Goal: Download file/media

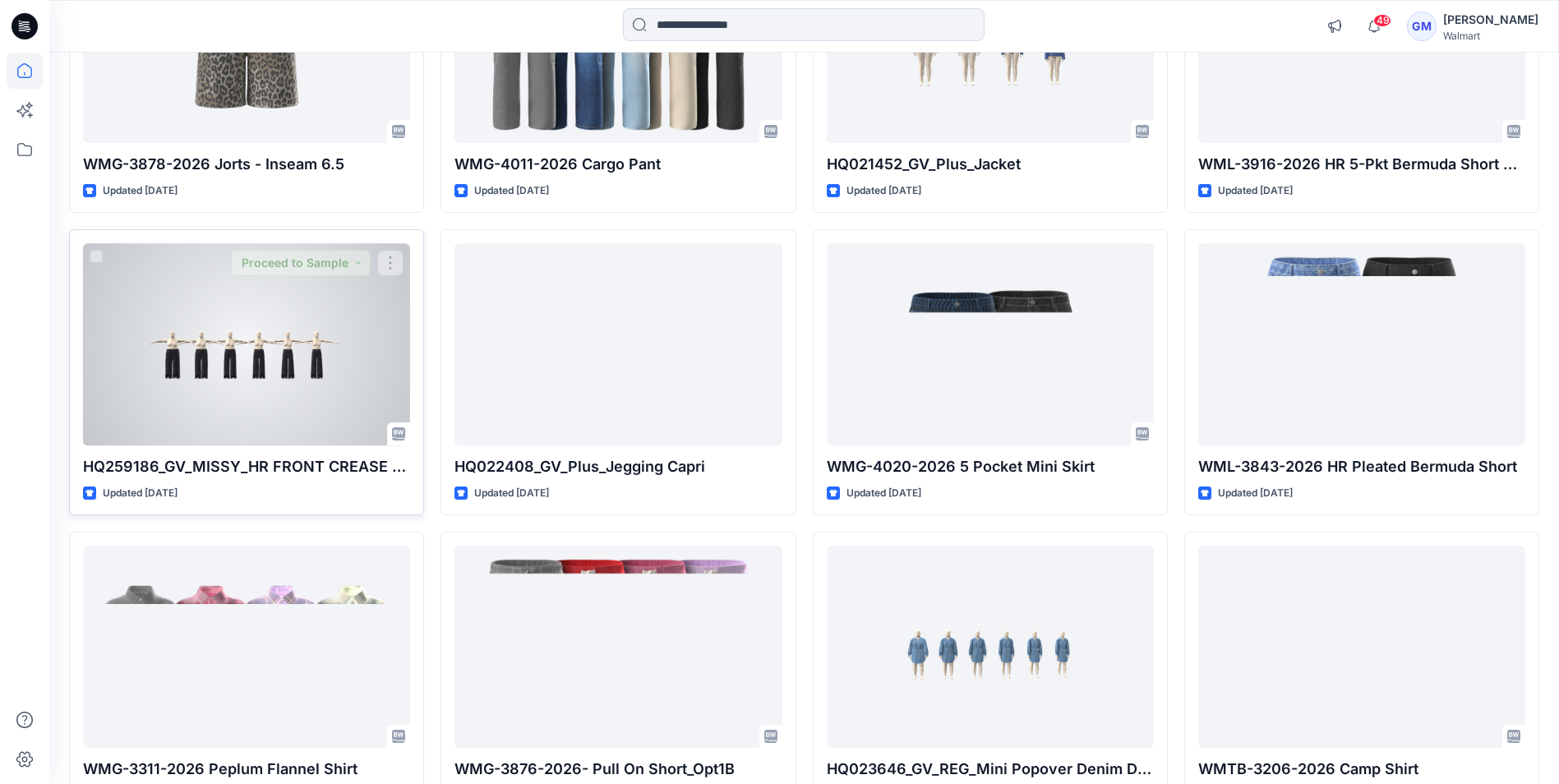
scroll to position [2723, 0]
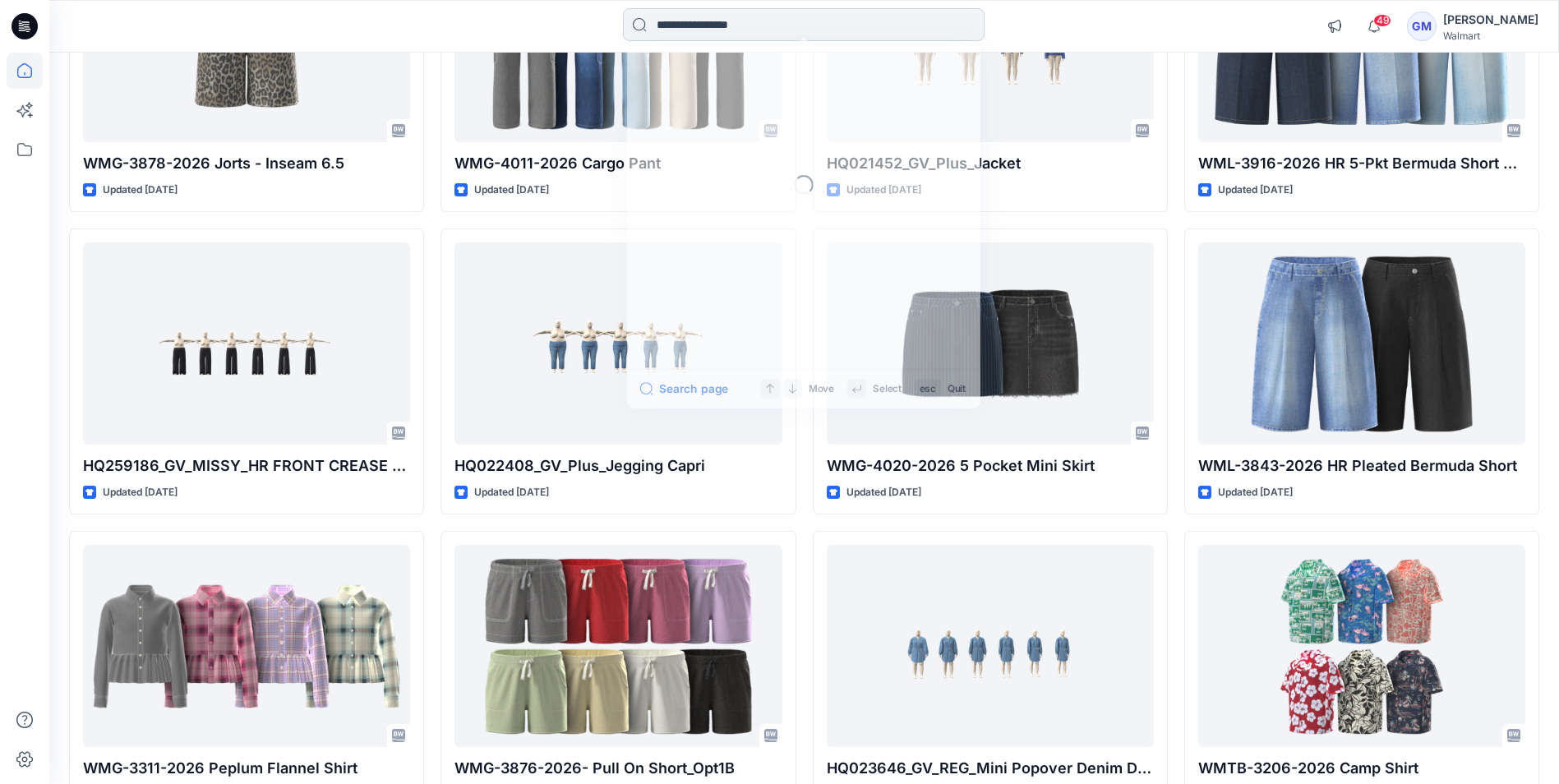
click at [692, 29] on input at bounding box center [804, 24] width 362 height 33
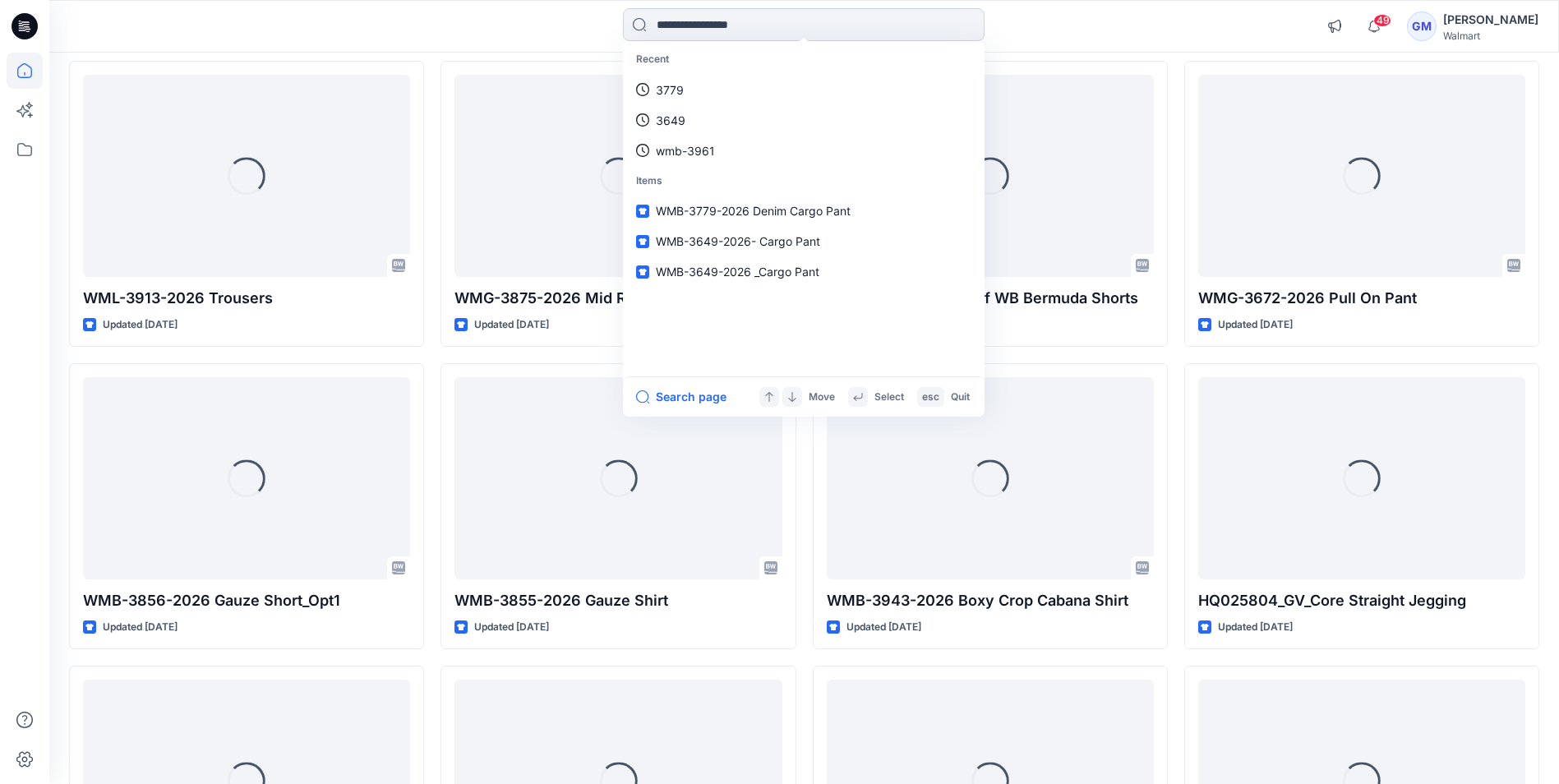
scroll to position [3823, 0]
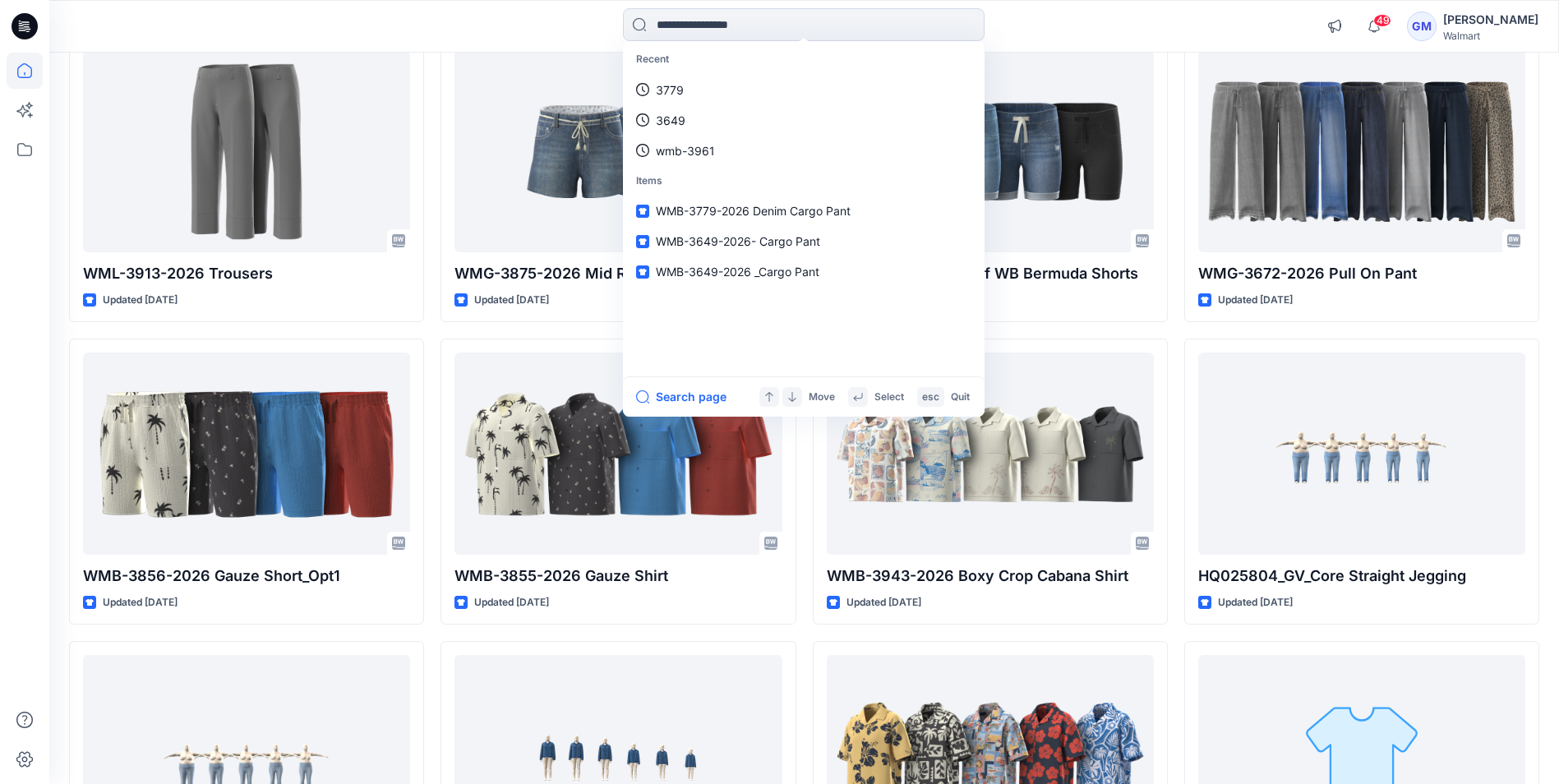
click at [687, 44] on div "Recent 3779 3649 wmb-3961 Items WMB-3779-2026 Denim Cargo Pant WMB-3649-2026- C…" at bounding box center [804, 26] width 362 height 36
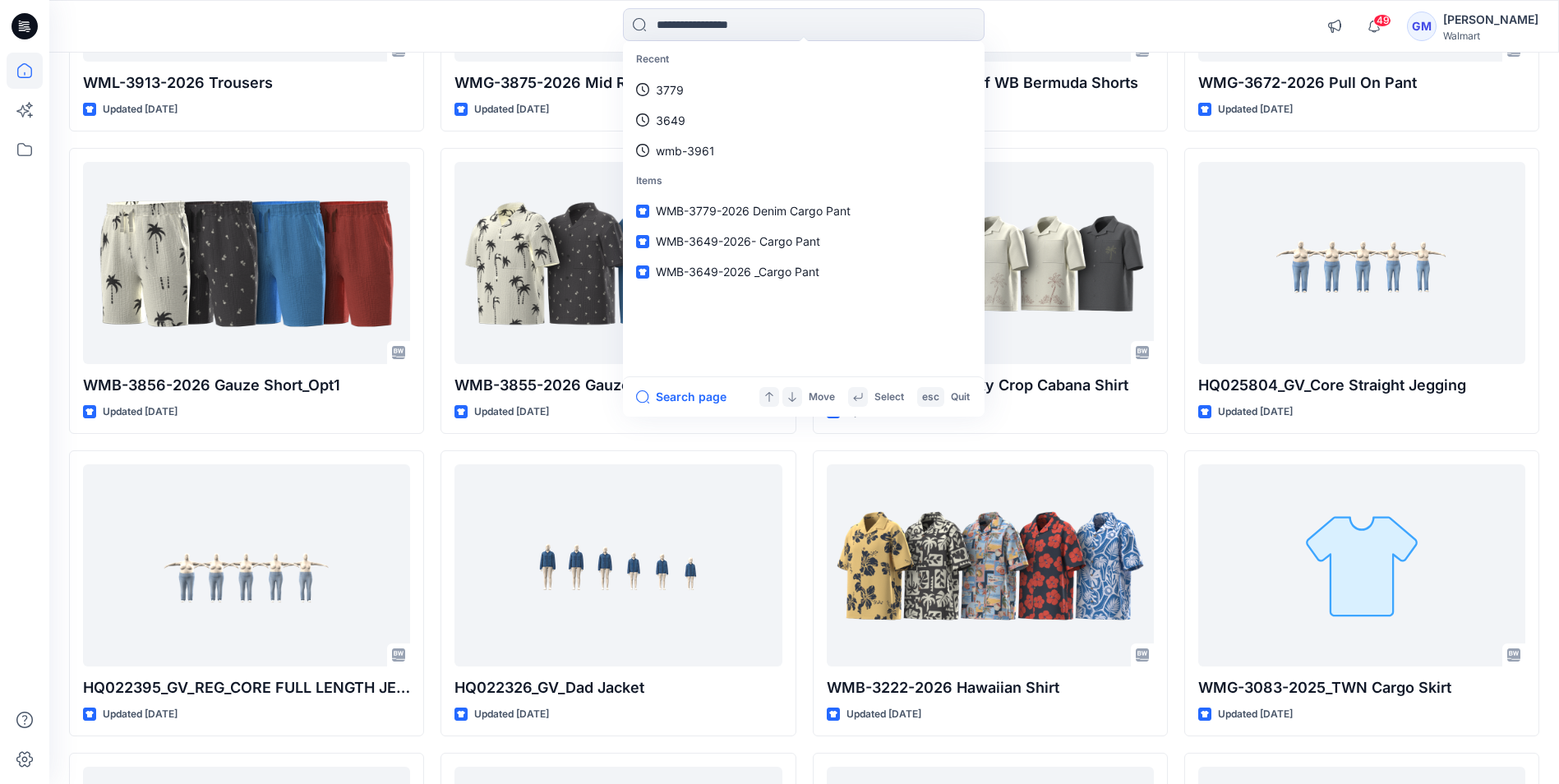
scroll to position [3962, 0]
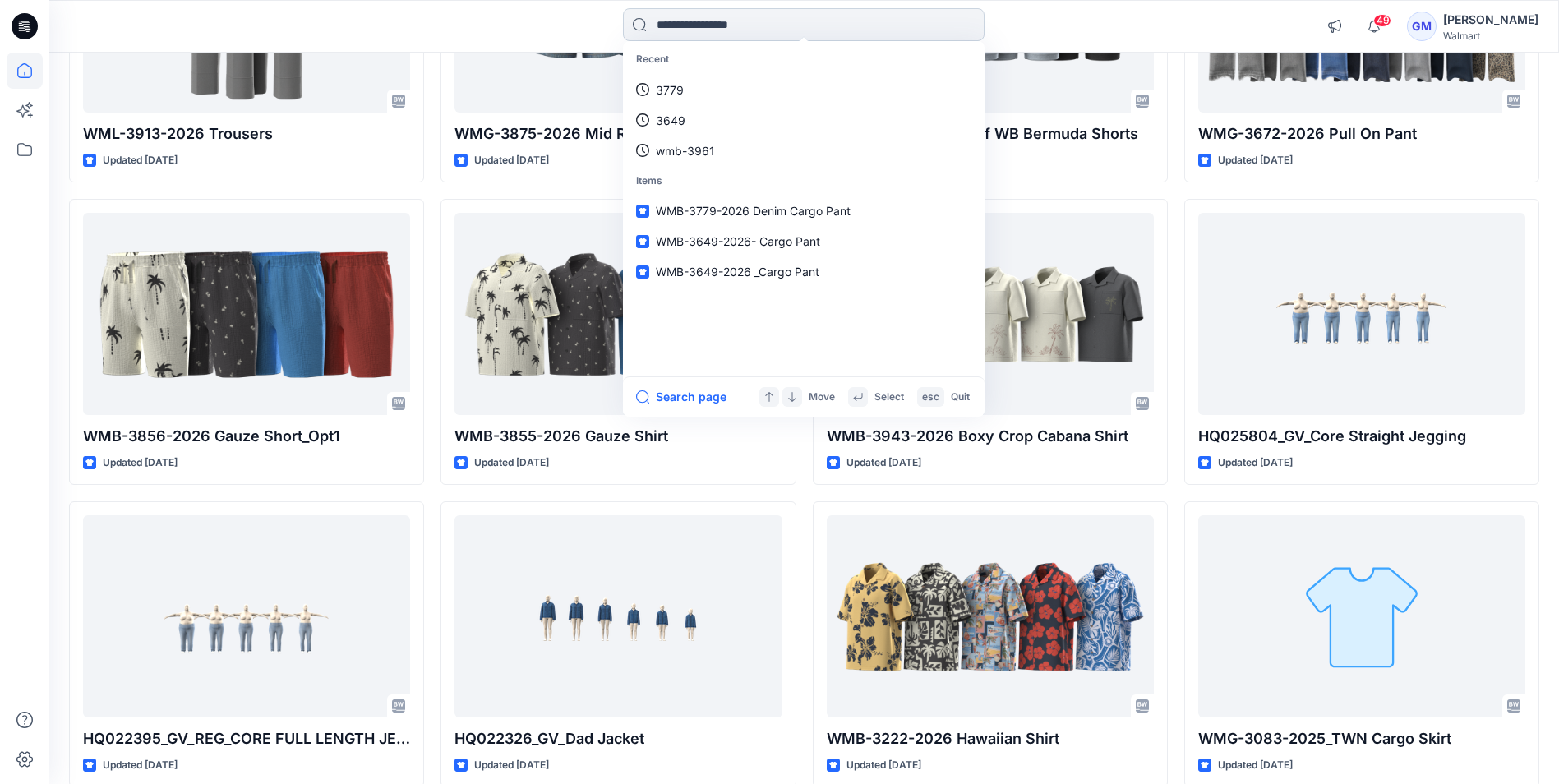
drag, startPoint x: 744, startPoint y: 17, endPoint x: 742, endPoint y: 28, distance: 11.2
click at [743, 27] on input at bounding box center [804, 24] width 362 height 33
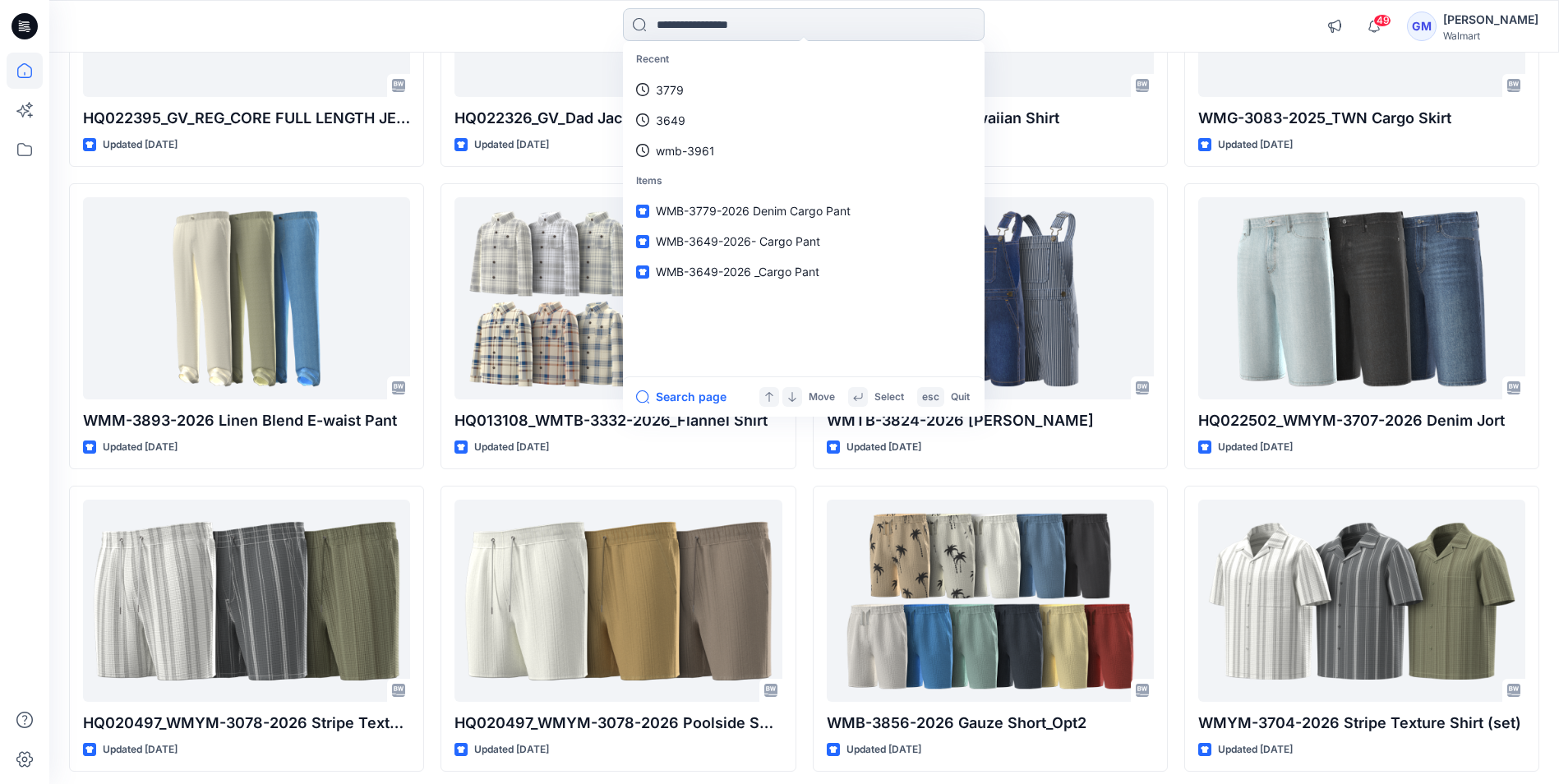
scroll to position [4648, 0]
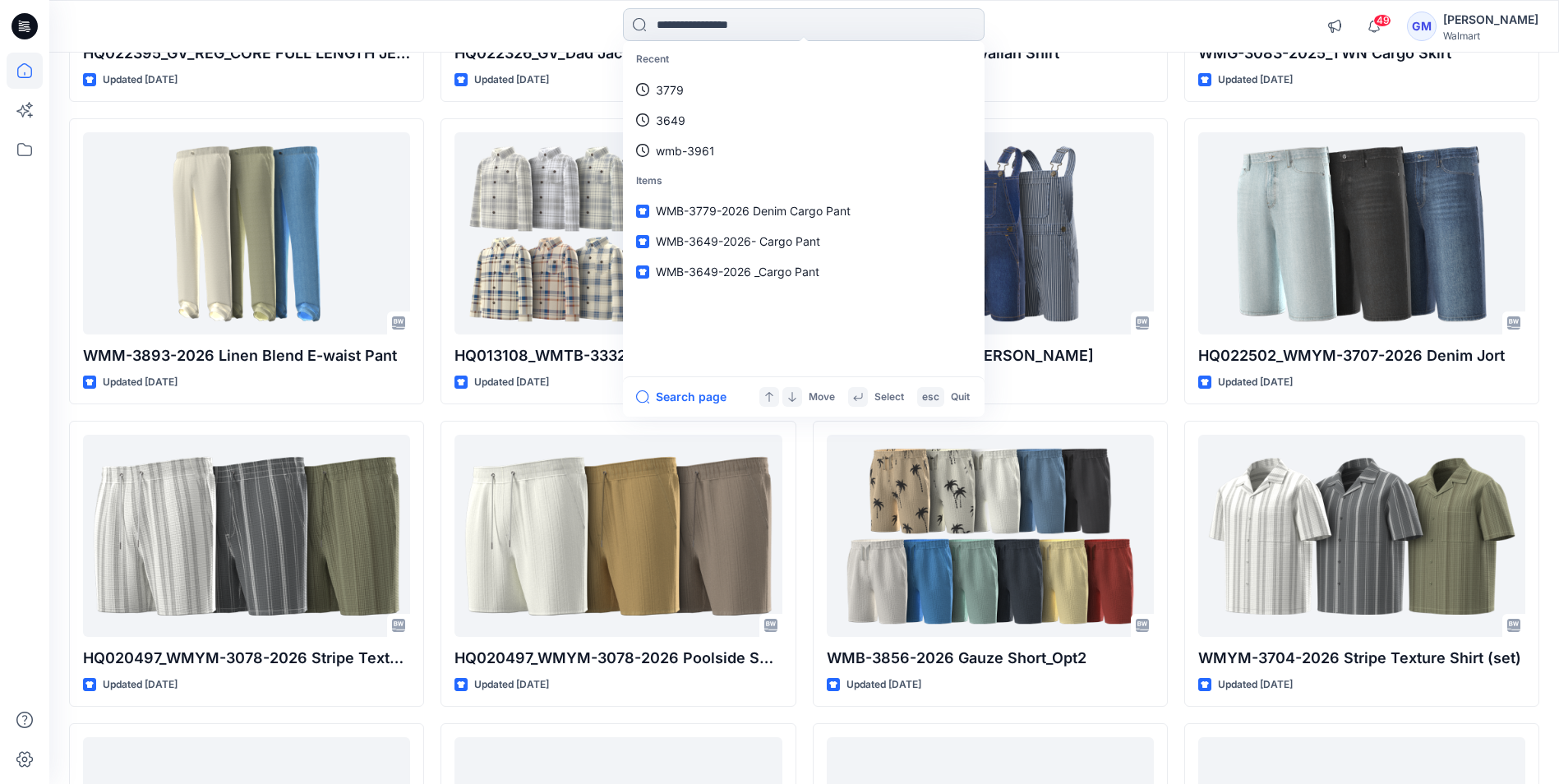
click at [729, 32] on input at bounding box center [804, 24] width 362 height 33
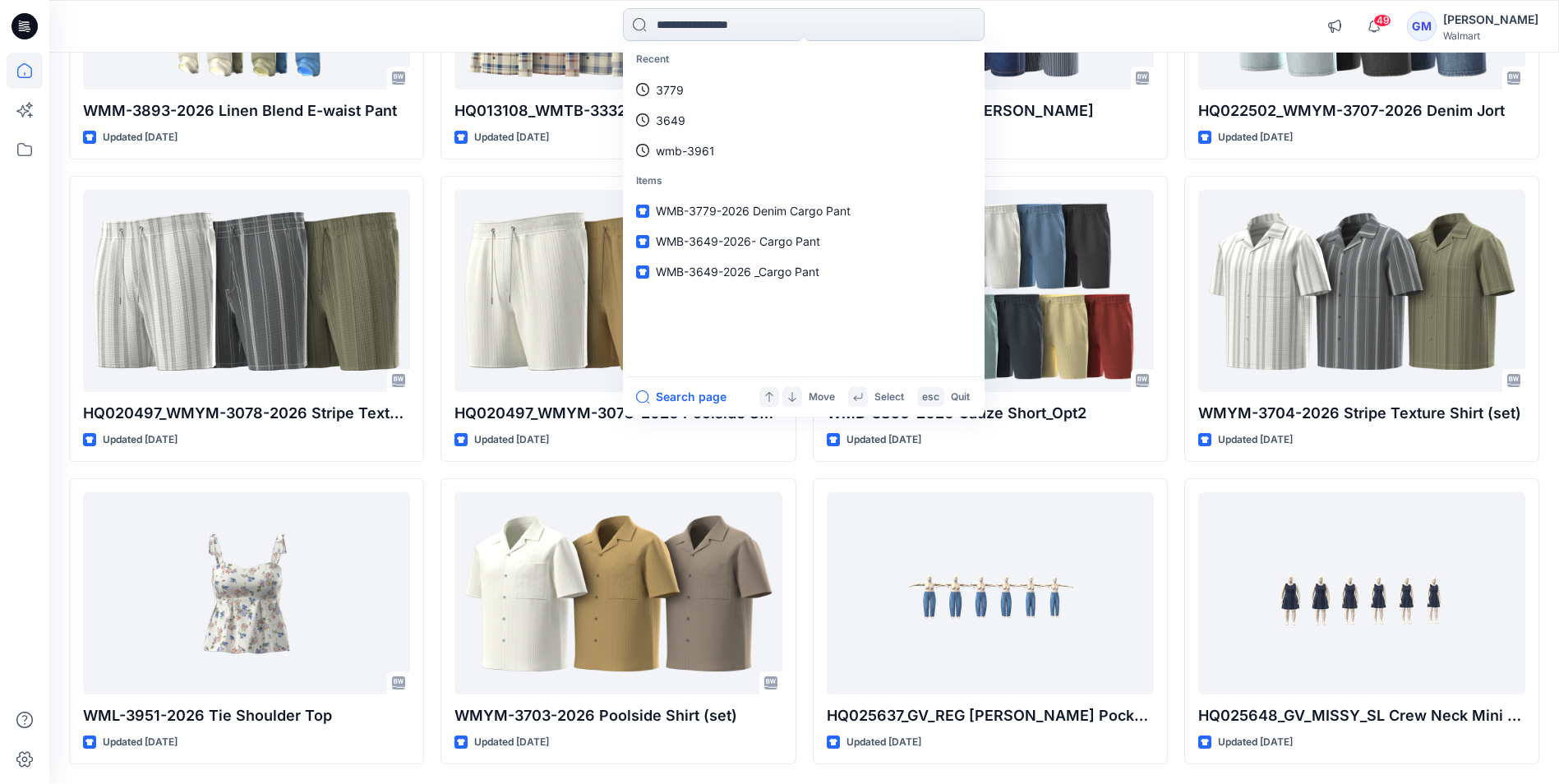
click at [679, 23] on input at bounding box center [804, 24] width 362 height 33
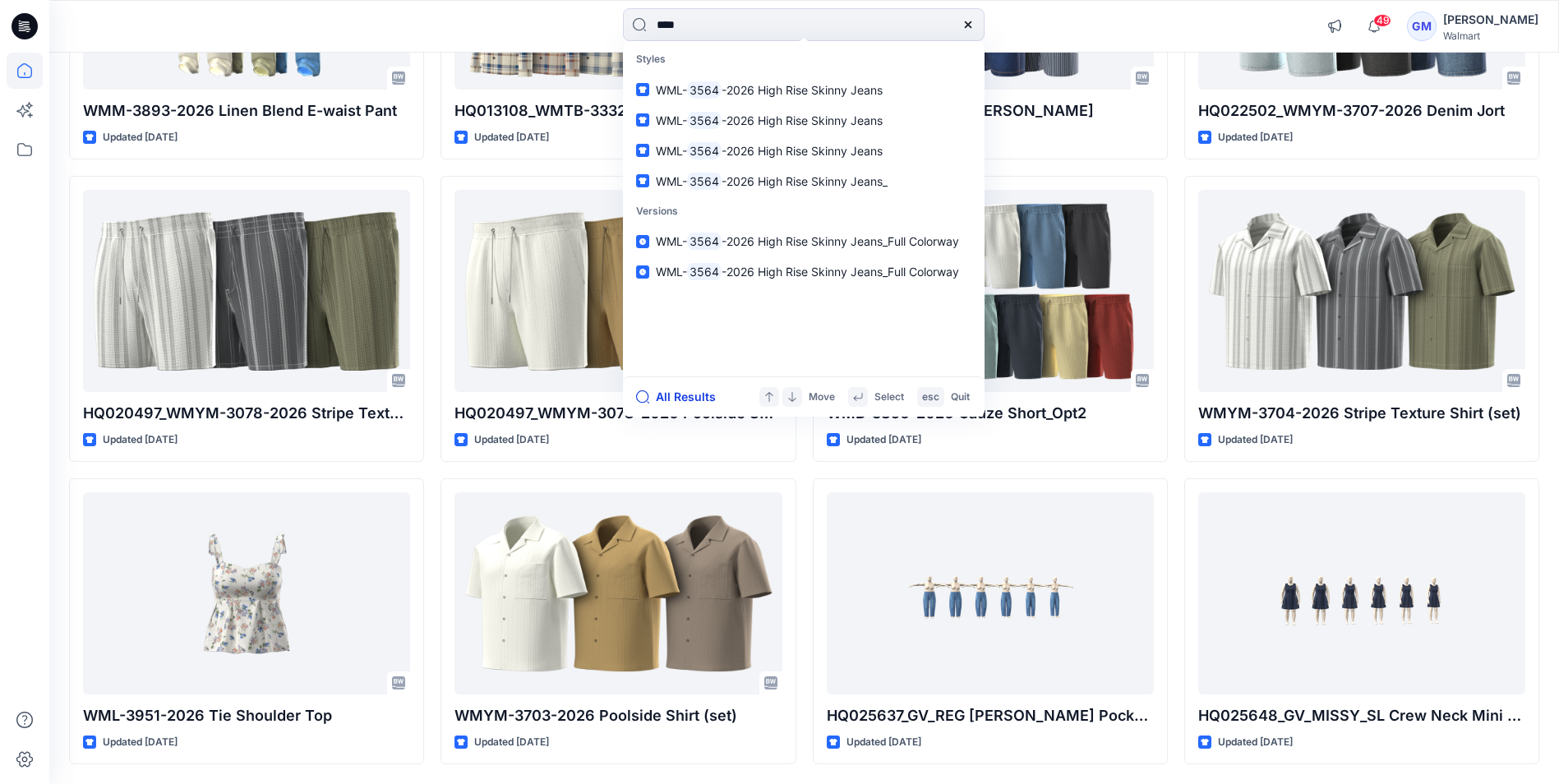
type input "****"
click at [674, 396] on button "All Results" at bounding box center [681, 396] width 90 height 20
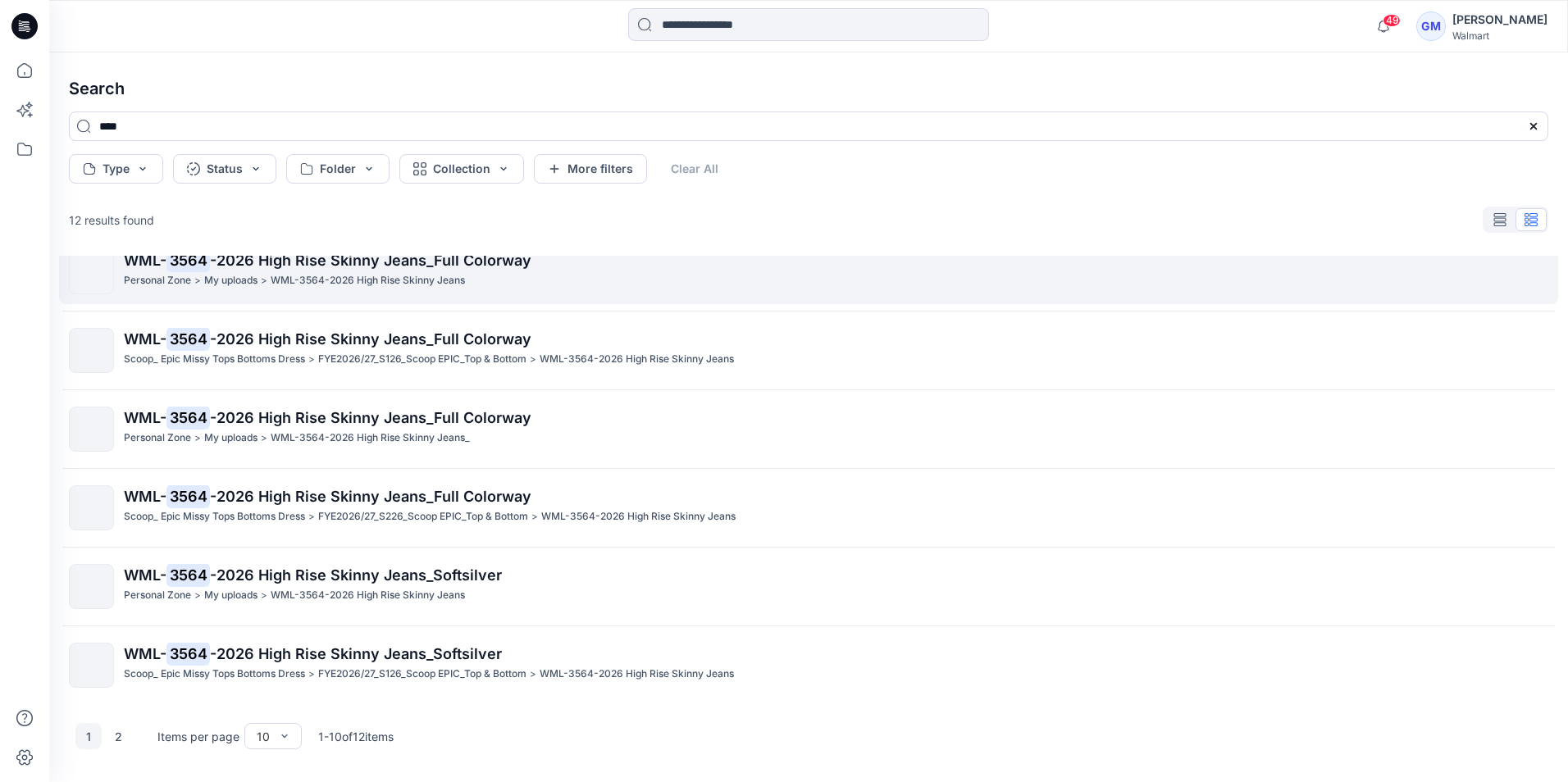
scroll to position [339, 0]
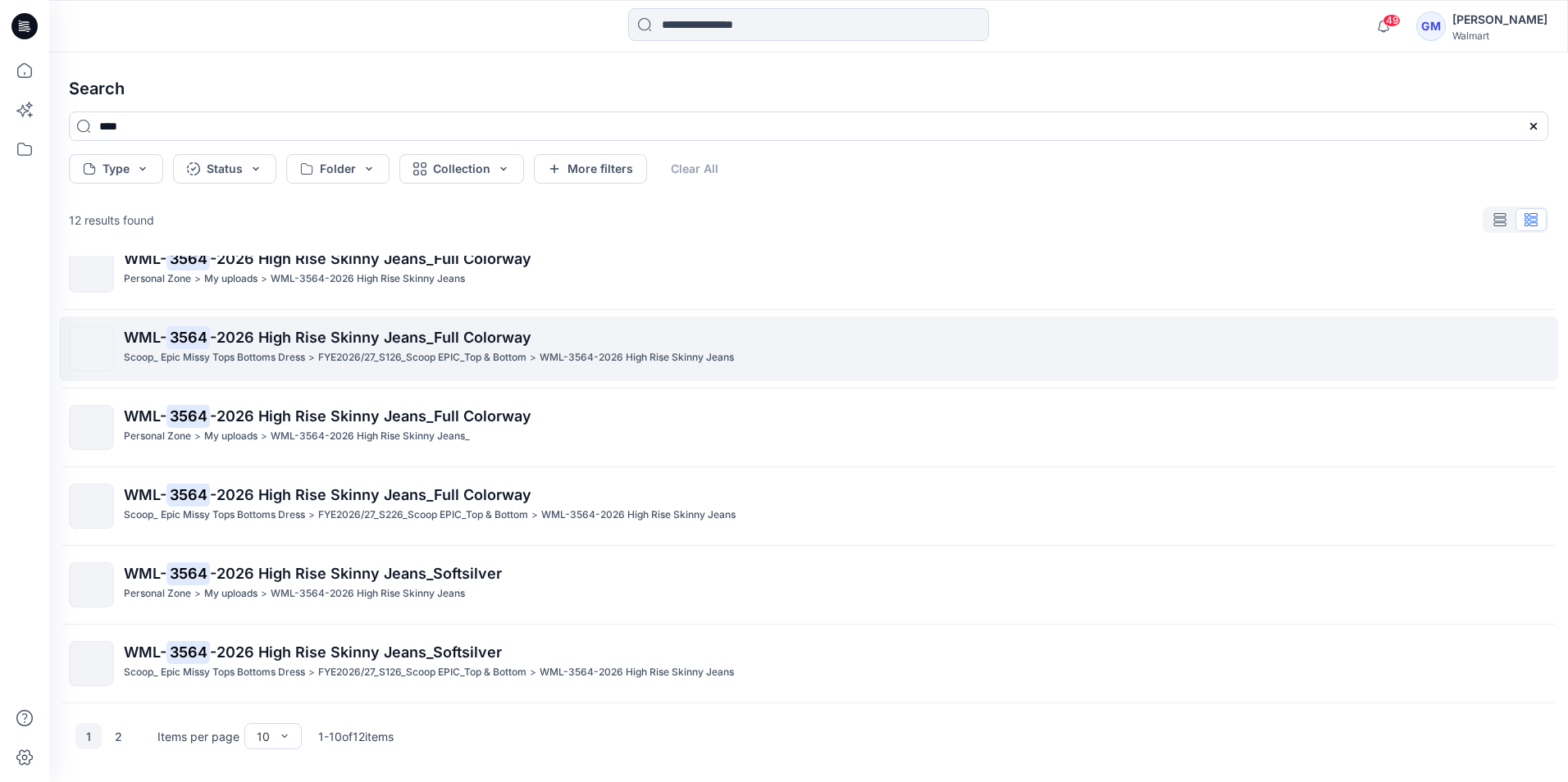
click at [206, 355] on p "Scoop_ Epic Missy Tops Bottoms Dress" at bounding box center [214, 358] width 181 height 17
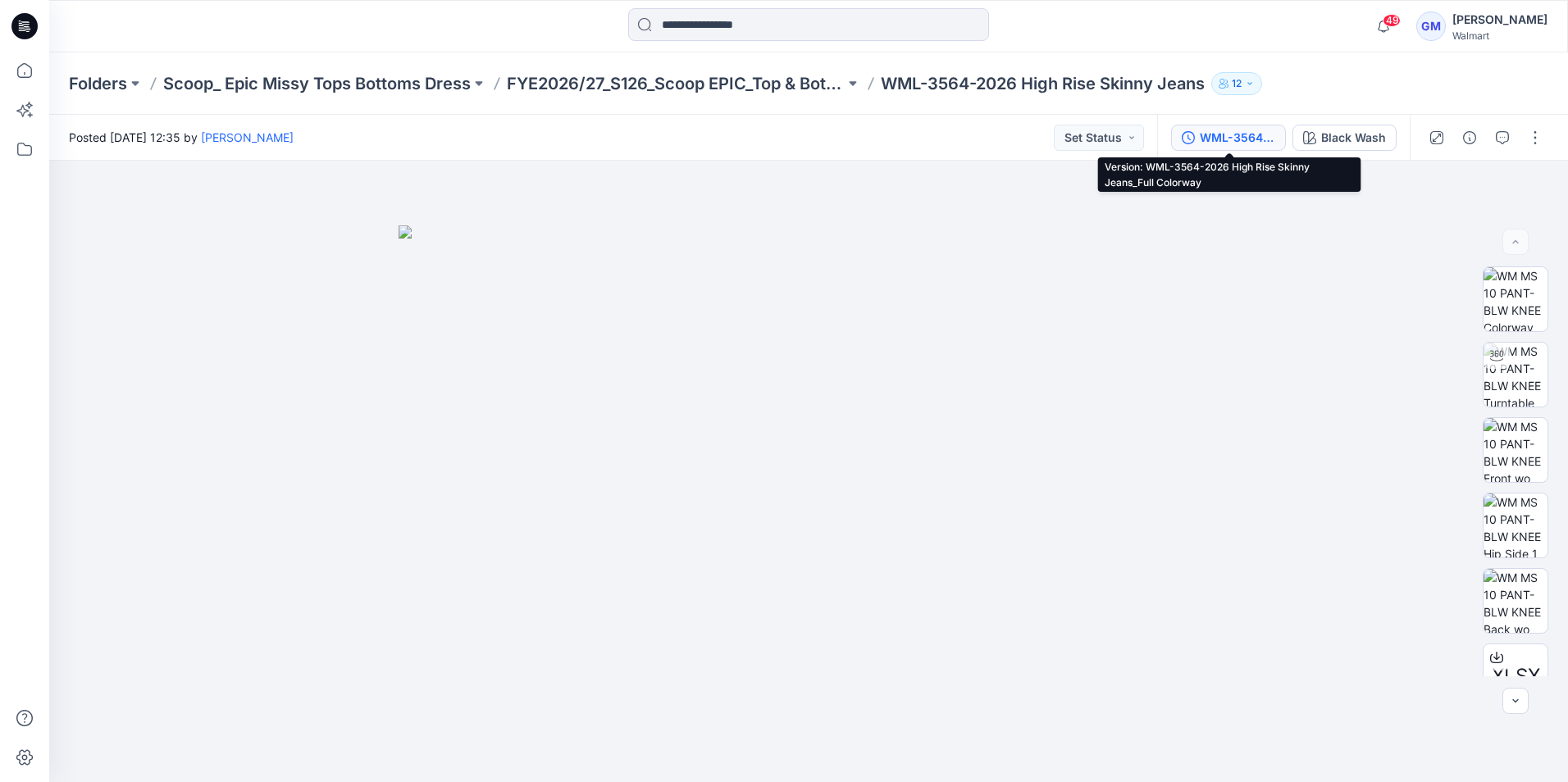
click at [1223, 136] on div "WML-3564-2026 High Rise Skinny Jeans_Full Colorway" at bounding box center [1236, 137] width 75 height 18
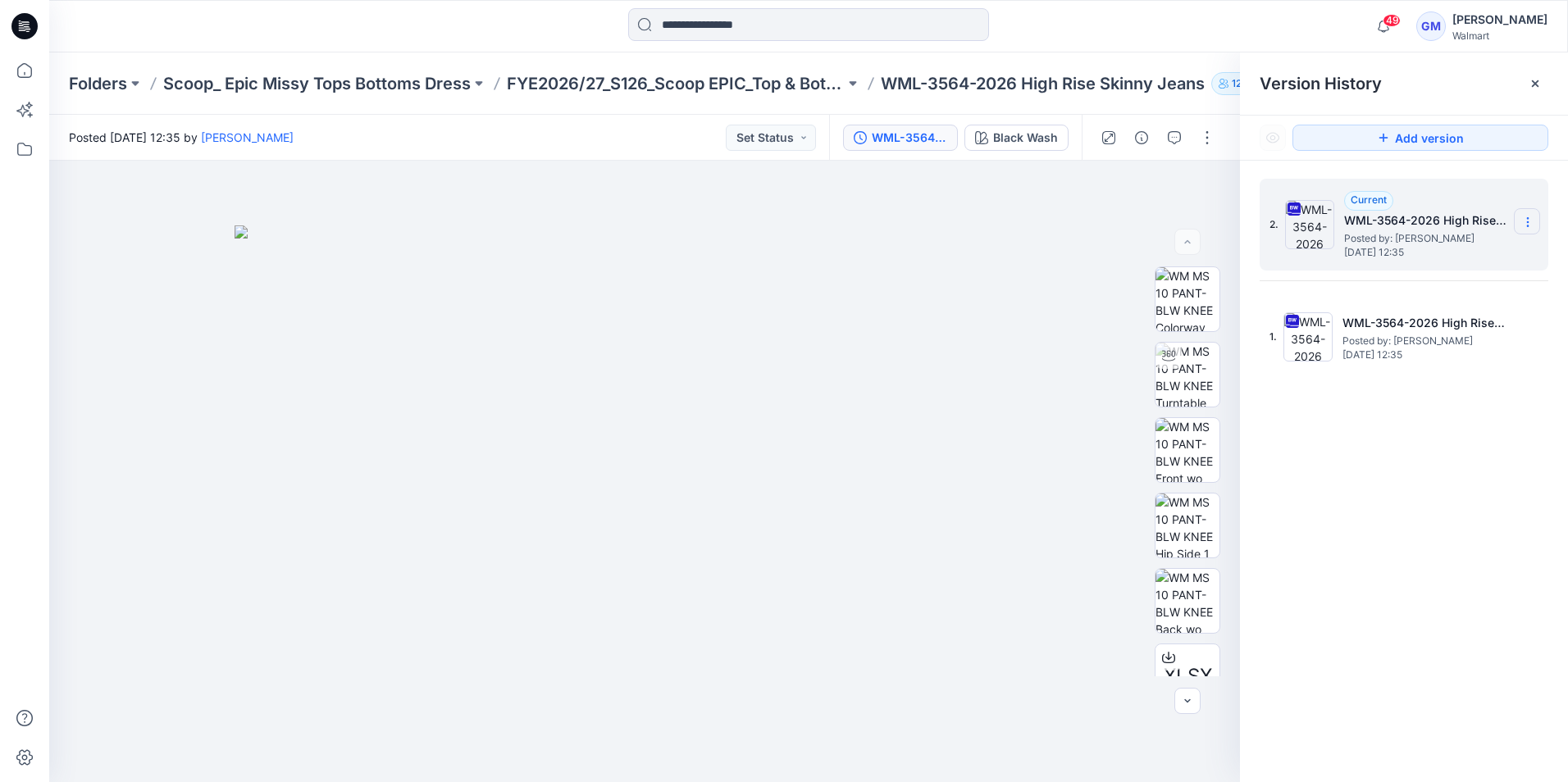
click at [1532, 219] on icon at bounding box center [1527, 222] width 13 height 13
click at [1446, 255] on span "Download Source BW File" at bounding box center [1445, 254] width 137 height 20
